Goal: Register for event/course

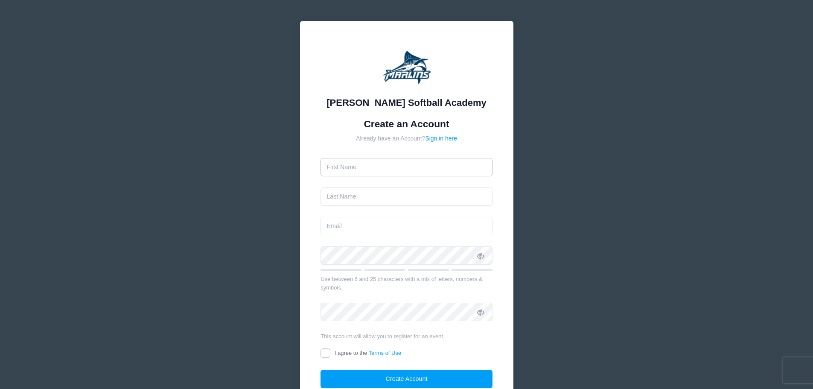
click at [370, 168] on input "text" at bounding box center [406, 167] width 172 height 18
type input "Krystal"
type input "[PERSON_NAME]"
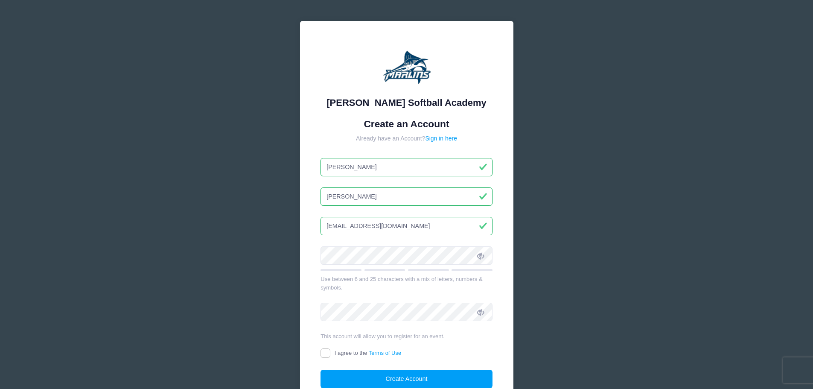
type input "[EMAIL_ADDRESS][DOMAIN_NAME]"
click at [481, 256] on icon at bounding box center [480, 255] width 7 height 7
click at [300, 249] on div "Marlin Softball Academy Create an Account Already have an Account? Sign in here…" at bounding box center [406, 222] width 213 height 402
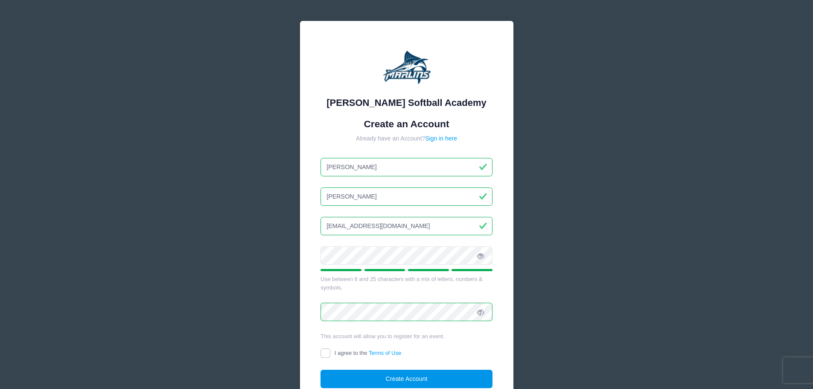
scroll to position [43, 0]
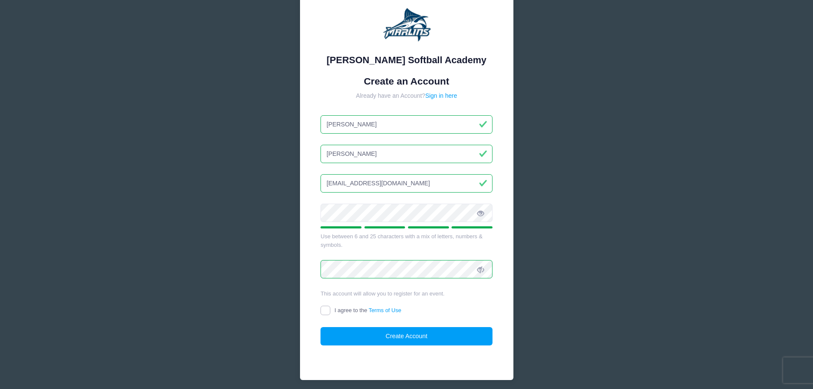
click at [325, 311] on input "I agree to the Terms of Use" at bounding box center [325, 310] width 10 height 10
checkbox input "true"
drag, startPoint x: 406, startPoint y: 340, endPoint x: 435, endPoint y: 346, distance: 29.8
click at [406, 340] on button "Create Account" at bounding box center [406, 336] width 172 height 18
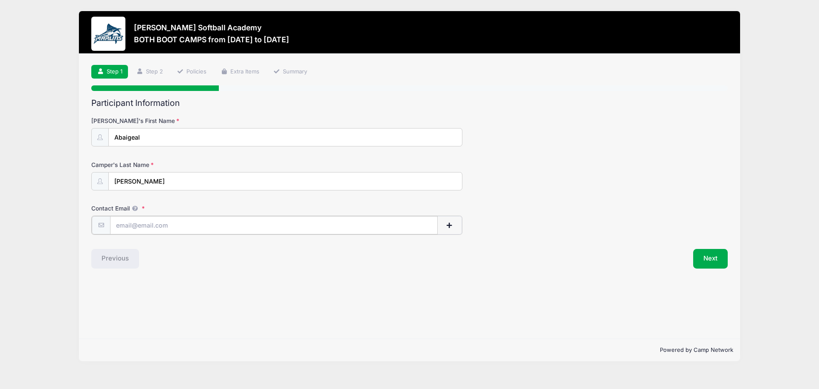
click at [192, 226] on input "Contact Email" at bounding box center [274, 225] width 328 height 18
type input "[EMAIL_ADDRESS][DOMAIN_NAME]"
click at [377, 264] on div "Previous" at bounding box center [248, 258] width 322 height 20
click at [713, 258] on button "Next" at bounding box center [710, 258] width 35 height 20
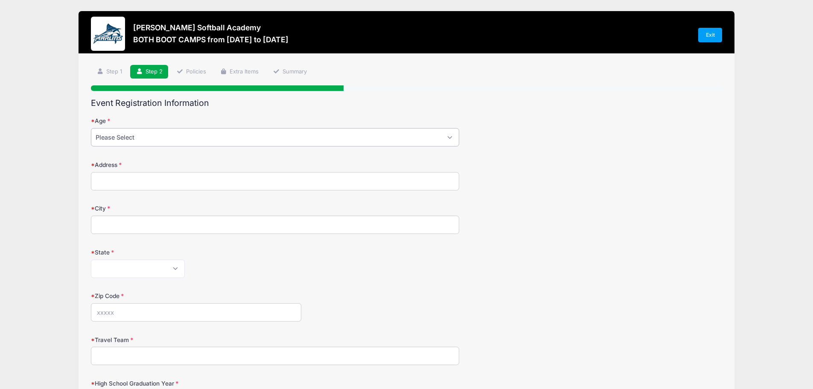
click at [206, 134] on select "Please Select 1 2 3 4 5 6 7 8 9 10 11 12 13 14 15 16 17 18" at bounding box center [275, 137] width 368 height 18
select select "9"
click at [91, 128] on select "Please Select 1 2 3 4 5 6 7 8 9 10 11 12 13 14 15 16 17 18" at bounding box center [275, 137] width 368 height 18
click at [147, 179] on input "Address" at bounding box center [275, 181] width 368 height 18
type input "876 [PERSON_NAME][GEOGRAPHIC_DATA]"
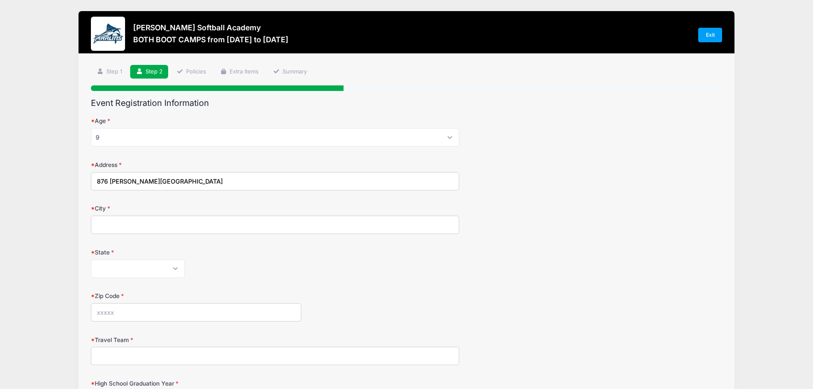
click at [112, 232] on input "City" at bounding box center [275, 224] width 368 height 18
type input "[US_STATE][GEOGRAPHIC_DATA]"
click at [135, 269] on select "[US_STATE] [US_STATE] [US_STATE] [US_STATE] [US_STATE] Armed Forces Africa Arme…" at bounding box center [138, 268] width 94 height 18
select select "VA"
click at [91, 259] on select "[US_STATE] [US_STATE] [US_STATE] [US_STATE] [US_STATE] Armed Forces Africa Arme…" at bounding box center [138, 268] width 94 height 18
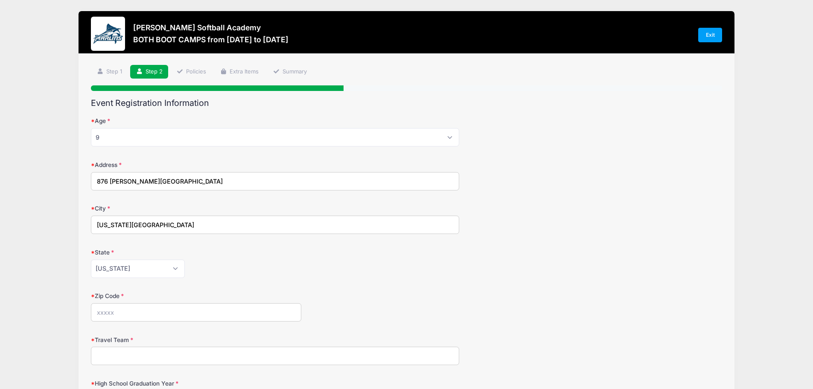
click at [121, 310] on input "Zip Code" at bounding box center [196, 312] width 210 height 18
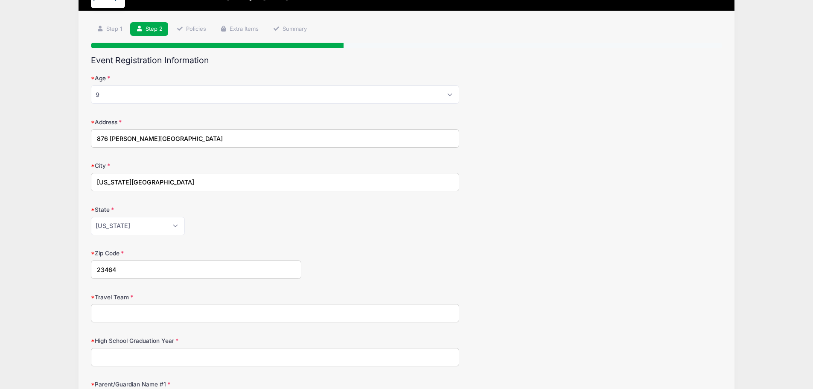
scroll to position [85, 0]
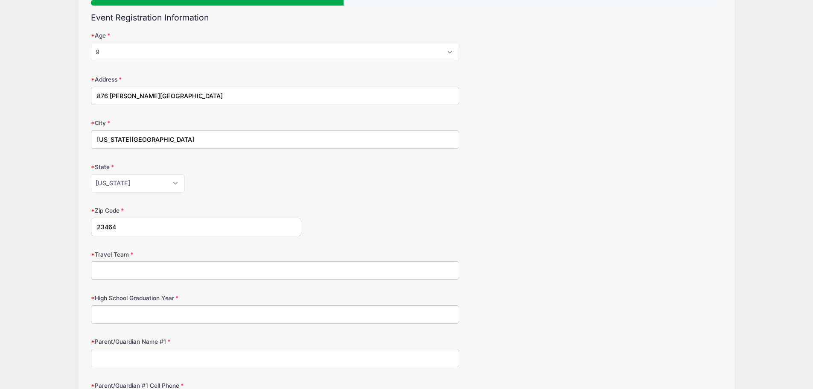
type input "23464"
click at [139, 271] on input "Travel Team" at bounding box center [275, 270] width 368 height 18
type input "None"
click at [148, 316] on input "High School Graduation Year" at bounding box center [275, 314] width 368 height 18
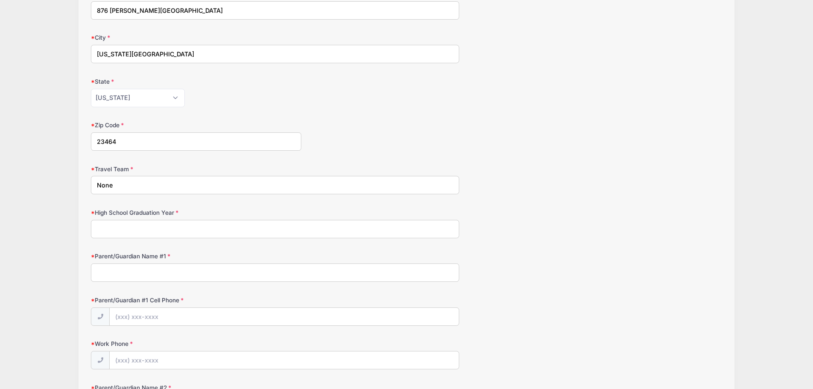
click at [114, 269] on input "Parent/Guardian Name #1" at bounding box center [275, 272] width 368 height 18
click at [130, 273] on input "[PERSON_NAME]" at bounding box center [275, 272] width 368 height 18
type input "[PERSON_NAME]"
drag, startPoint x: 130, startPoint y: 320, endPoint x: 151, endPoint y: 321, distance: 20.9
click at [131, 320] on input "Parent/Guardian #1 Cell Phone" at bounding box center [284, 317] width 349 height 18
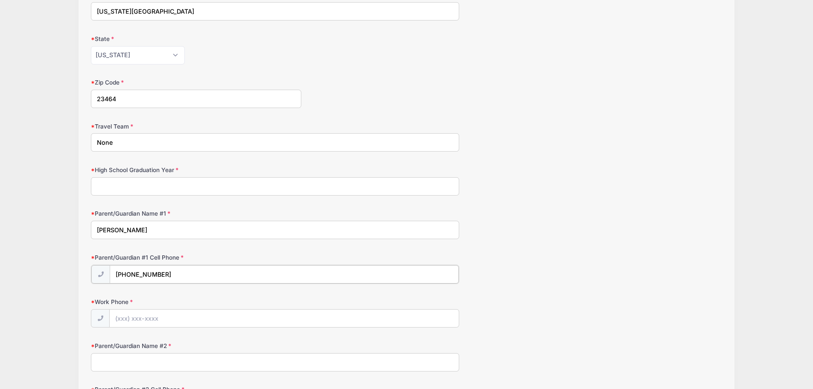
scroll to position [256, 0]
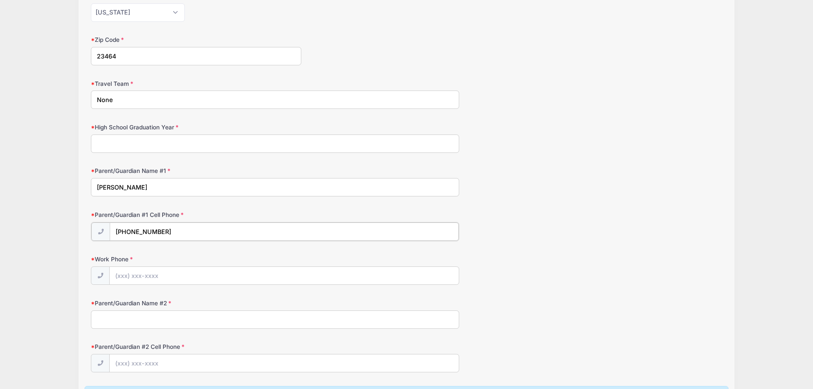
type input "[PHONE_NUMBER]"
click at [180, 324] on input "Parent/Guardian Name #2" at bounding box center [275, 318] width 368 height 18
type input "[PERSON_NAME]"
drag, startPoint x: 121, startPoint y: 361, endPoint x: 132, endPoint y: 361, distance: 11.5
click at [122, 361] on input "Parent/Guardian #2 Cell Phone" at bounding box center [284, 362] width 349 height 18
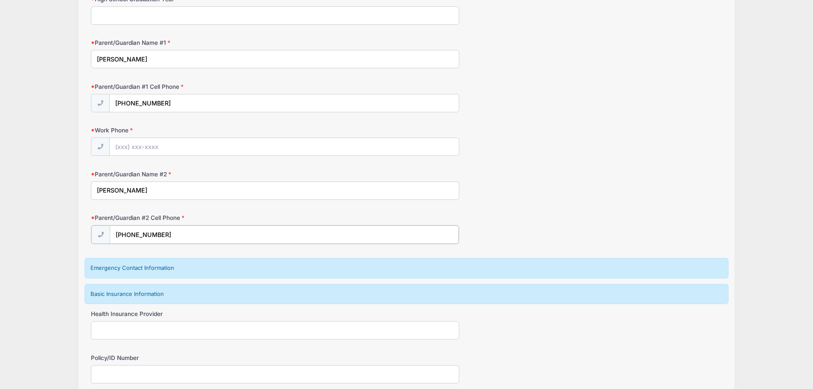
scroll to position [427, 0]
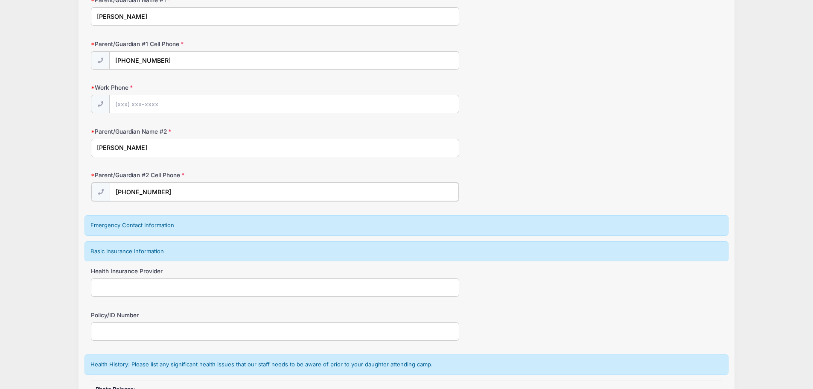
type input "[PHONE_NUMBER]"
click at [120, 283] on input "Health Insurance Provider" at bounding box center [275, 286] width 368 height 18
type input "Cigna"
click at [123, 329] on input "Policy/ID Number" at bounding box center [275, 330] width 368 height 18
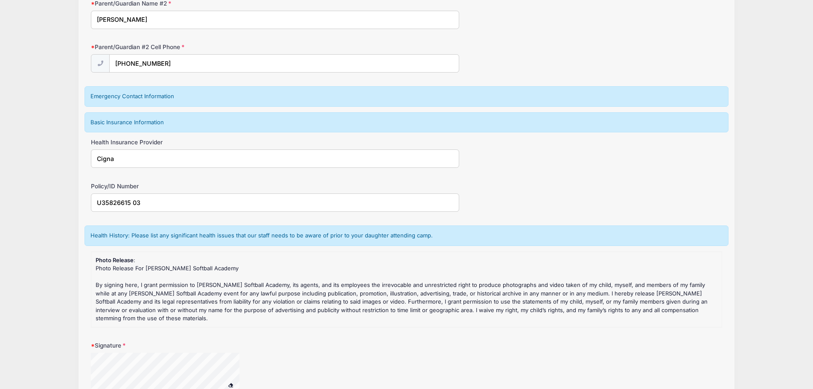
scroll to position [597, 0]
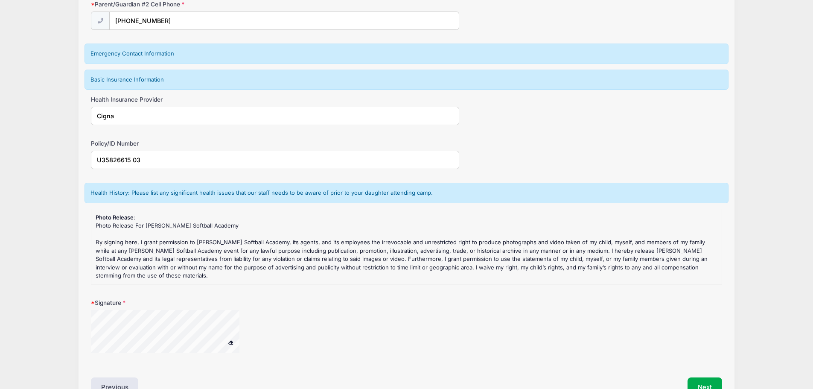
type input "U35826615 03"
click at [228, 342] on span at bounding box center [231, 342] width 6 height 5
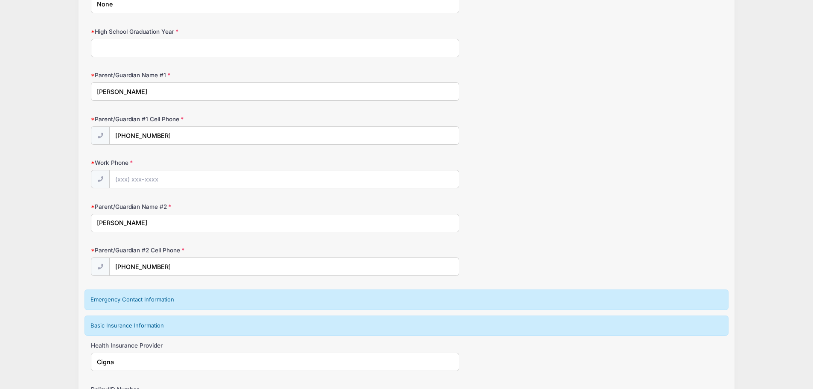
scroll to position [309, 0]
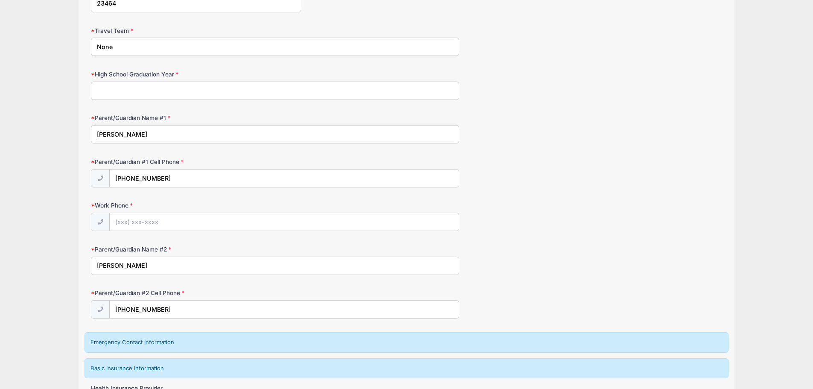
click at [146, 94] on input "High School Graduation Year" at bounding box center [275, 90] width 368 height 18
type input "2034"
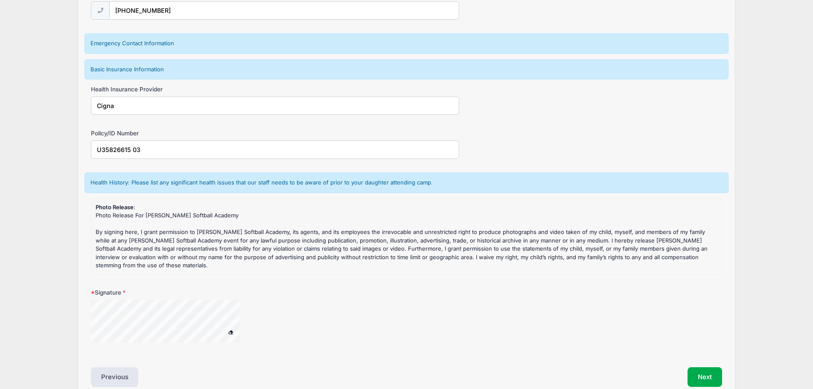
scroll to position [650, 0]
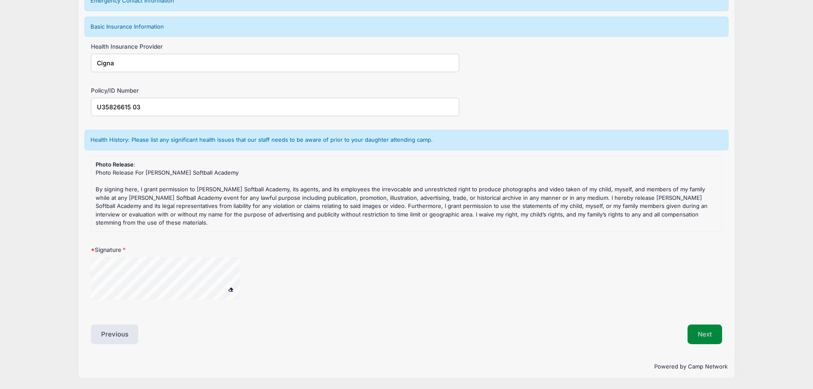
click at [706, 328] on button "Next" at bounding box center [704, 334] width 35 height 20
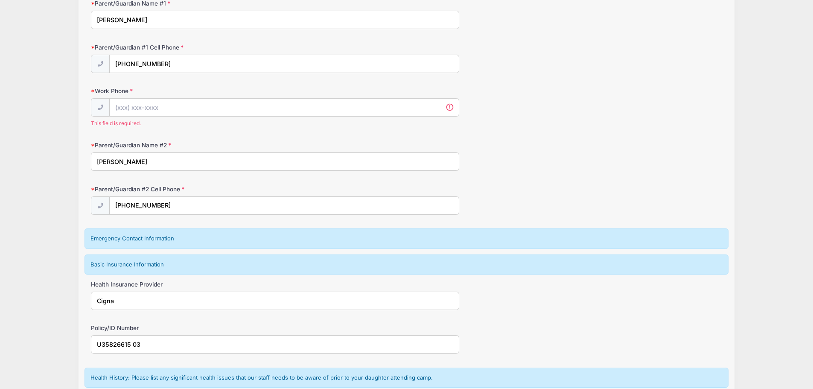
scroll to position [338, 0]
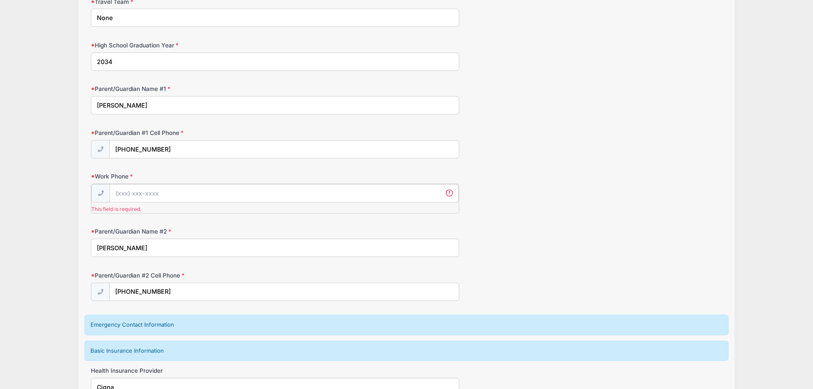
click at [144, 190] on input "Work Phone" at bounding box center [284, 193] width 349 height 18
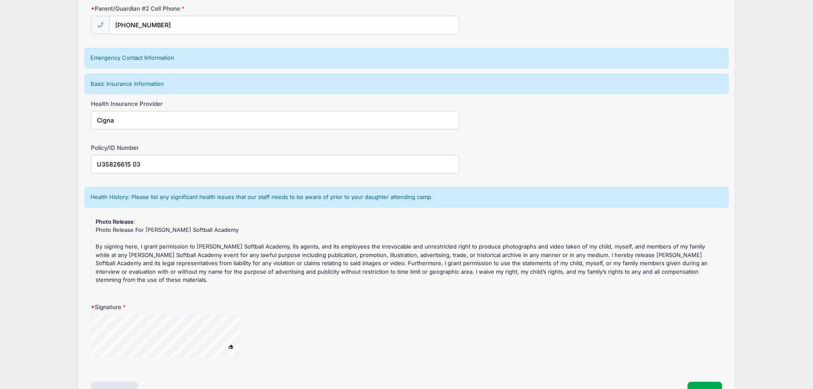
scroll to position [651, 0]
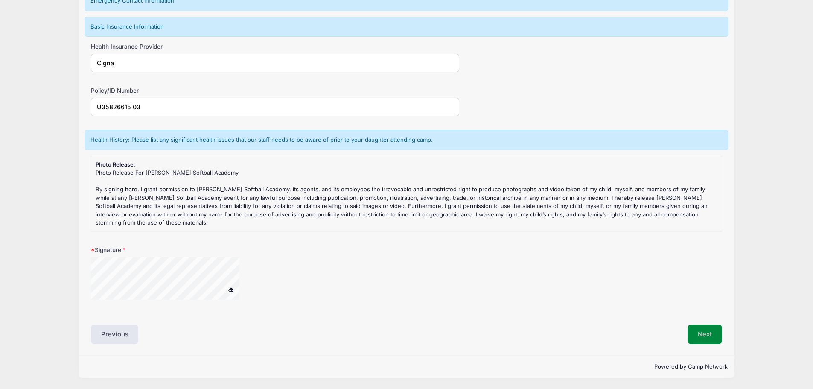
type input "[PHONE_NUMBER]"
click at [710, 333] on button "Next" at bounding box center [704, 334] width 35 height 20
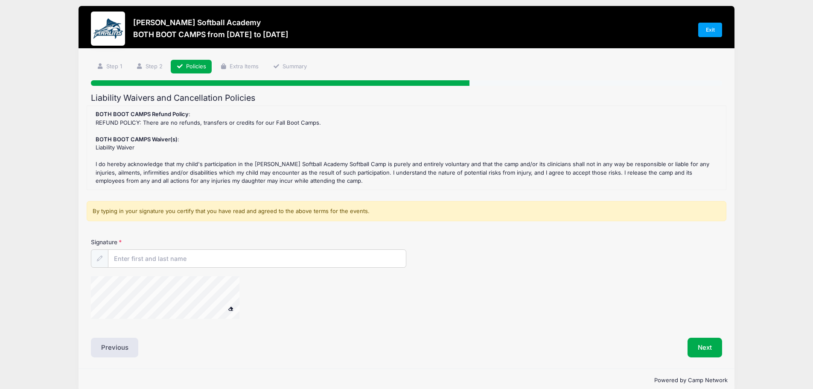
scroll to position [0, 0]
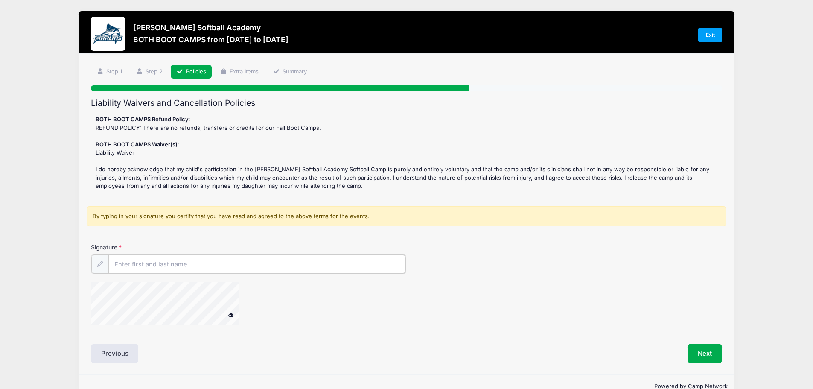
click at [163, 265] on input "Signature" at bounding box center [257, 264] width 298 height 18
type input "[PERSON_NAME]"
drag, startPoint x: 290, startPoint y: 308, endPoint x: 308, endPoint y: 317, distance: 20.4
click at [290, 308] on div at bounding box center [301, 303] width 421 height 45
click at [708, 351] on button "Next" at bounding box center [704, 353] width 35 height 20
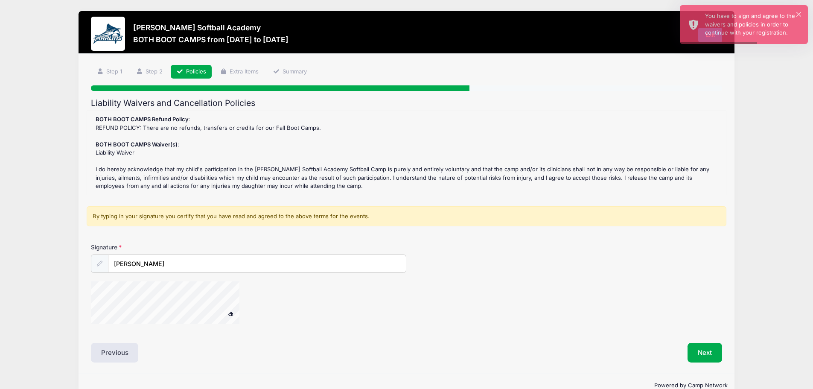
scroll to position [18, 0]
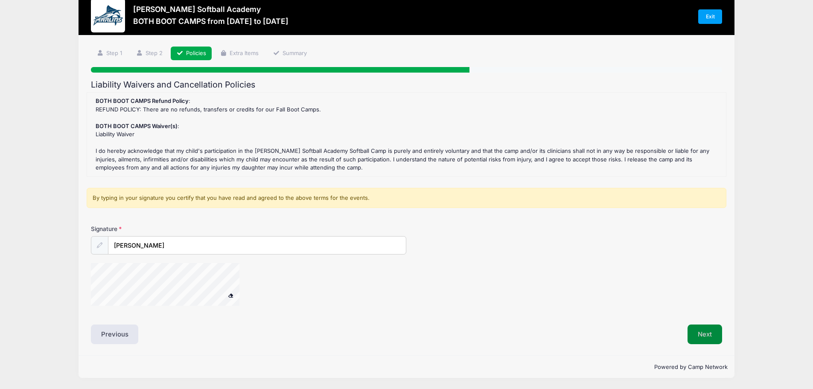
click at [708, 332] on button "Next" at bounding box center [704, 334] width 35 height 20
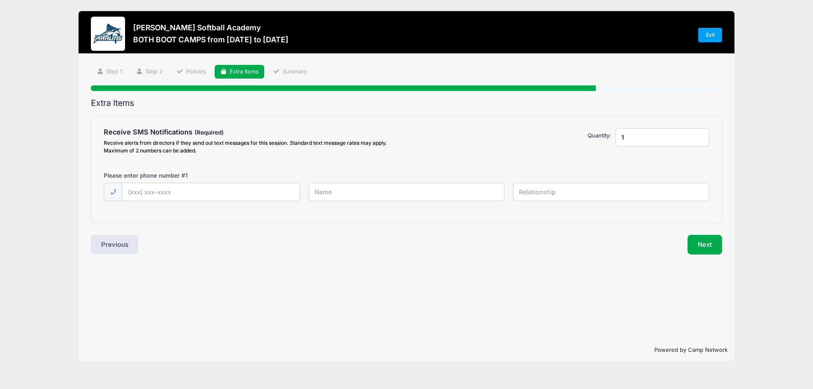
scroll to position [0, 0]
click at [163, 189] on input "text" at bounding box center [212, 192] width 179 height 18
type input "[PHONE_NUMBER]"
click at [334, 195] on input "text" at bounding box center [410, 192] width 198 height 18
type input "[PERSON_NAME]"
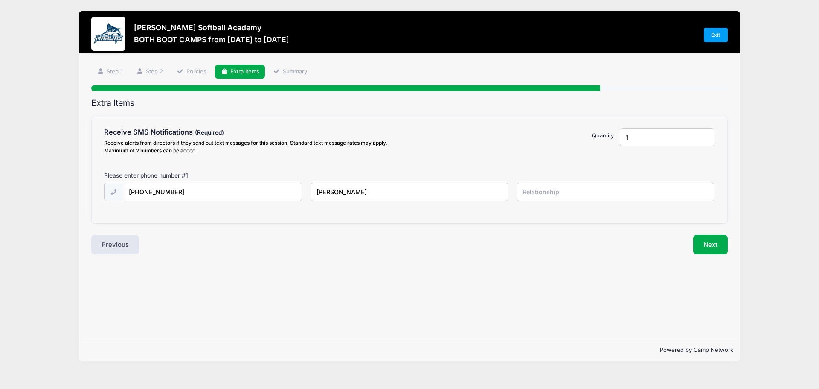
click at [579, 193] on input "text" at bounding box center [616, 192] width 198 height 18
type input "Mother"
click at [708, 244] on button "Next" at bounding box center [710, 245] width 35 height 20
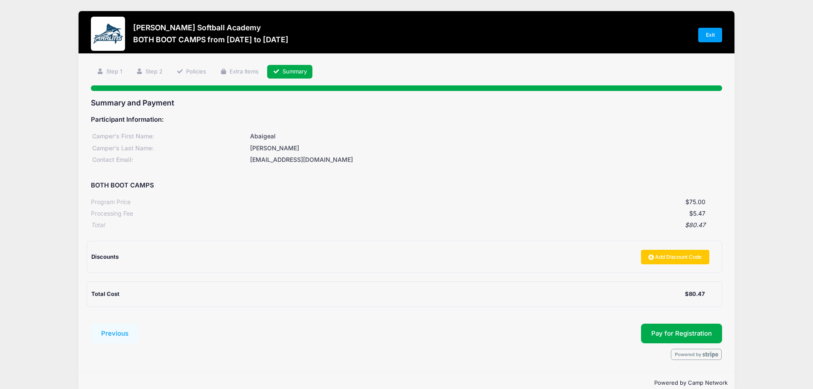
scroll to position [16, 0]
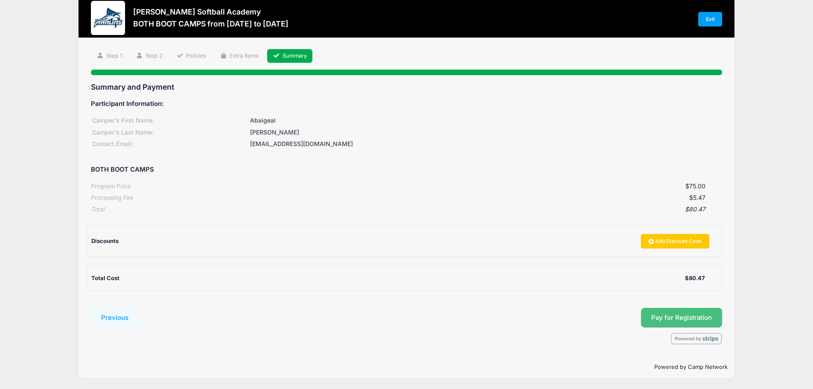
click at [651, 317] on button "Pay for Registration" at bounding box center [681, 318] width 81 height 20
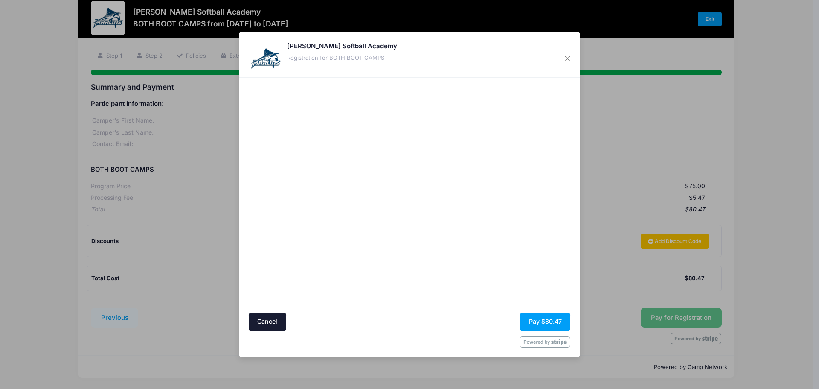
click at [490, 250] on div at bounding box center [492, 194] width 157 height 226
click at [469, 273] on div at bounding box center [492, 194] width 157 height 226
click at [538, 321] on button "Pay $80.47" at bounding box center [545, 321] width 50 height 18
